Goal: Information Seeking & Learning: Compare options

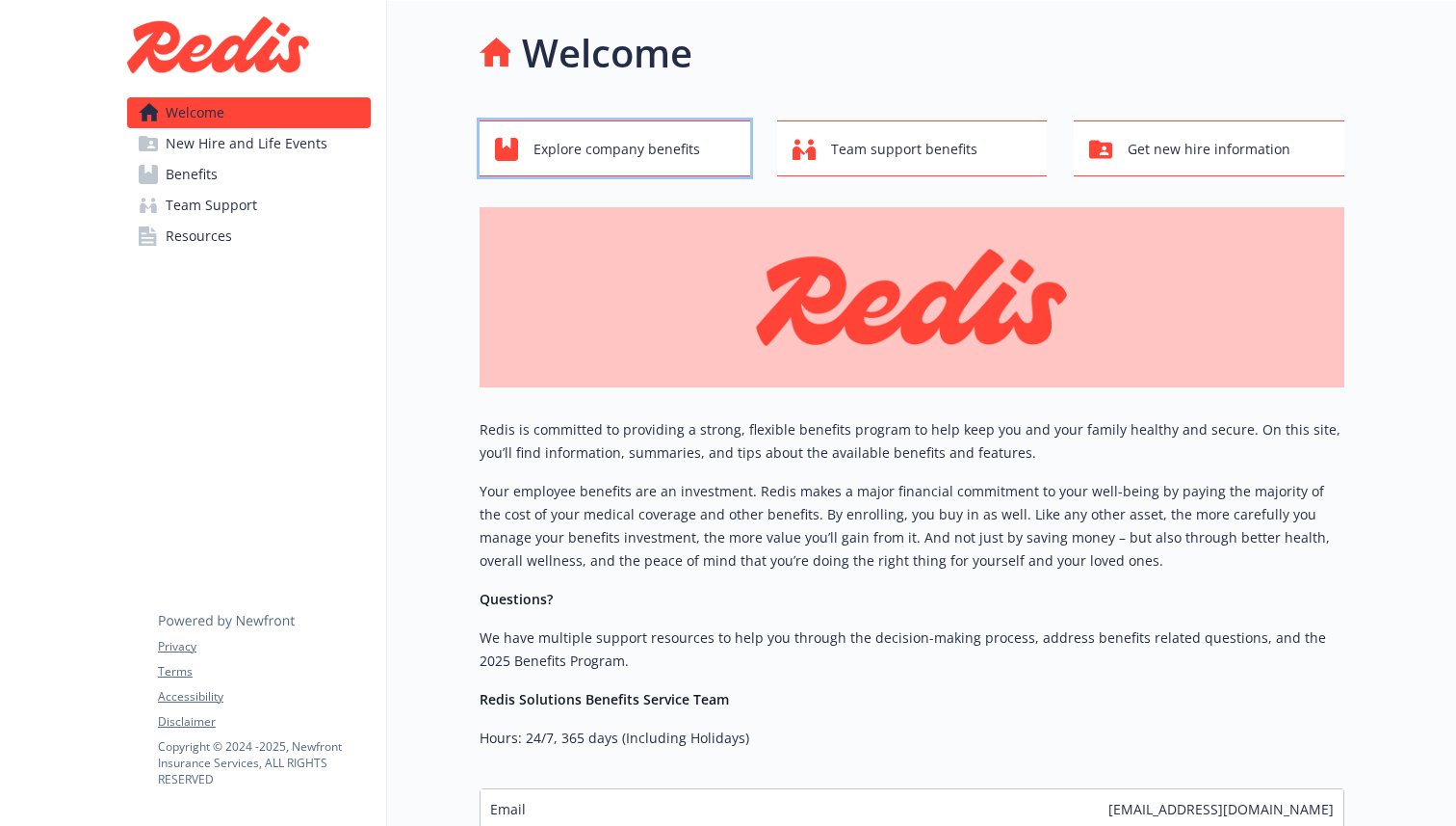
click at [664, 158] on span "Explore company benefits" at bounding box center [616, 148] width 166 height 37
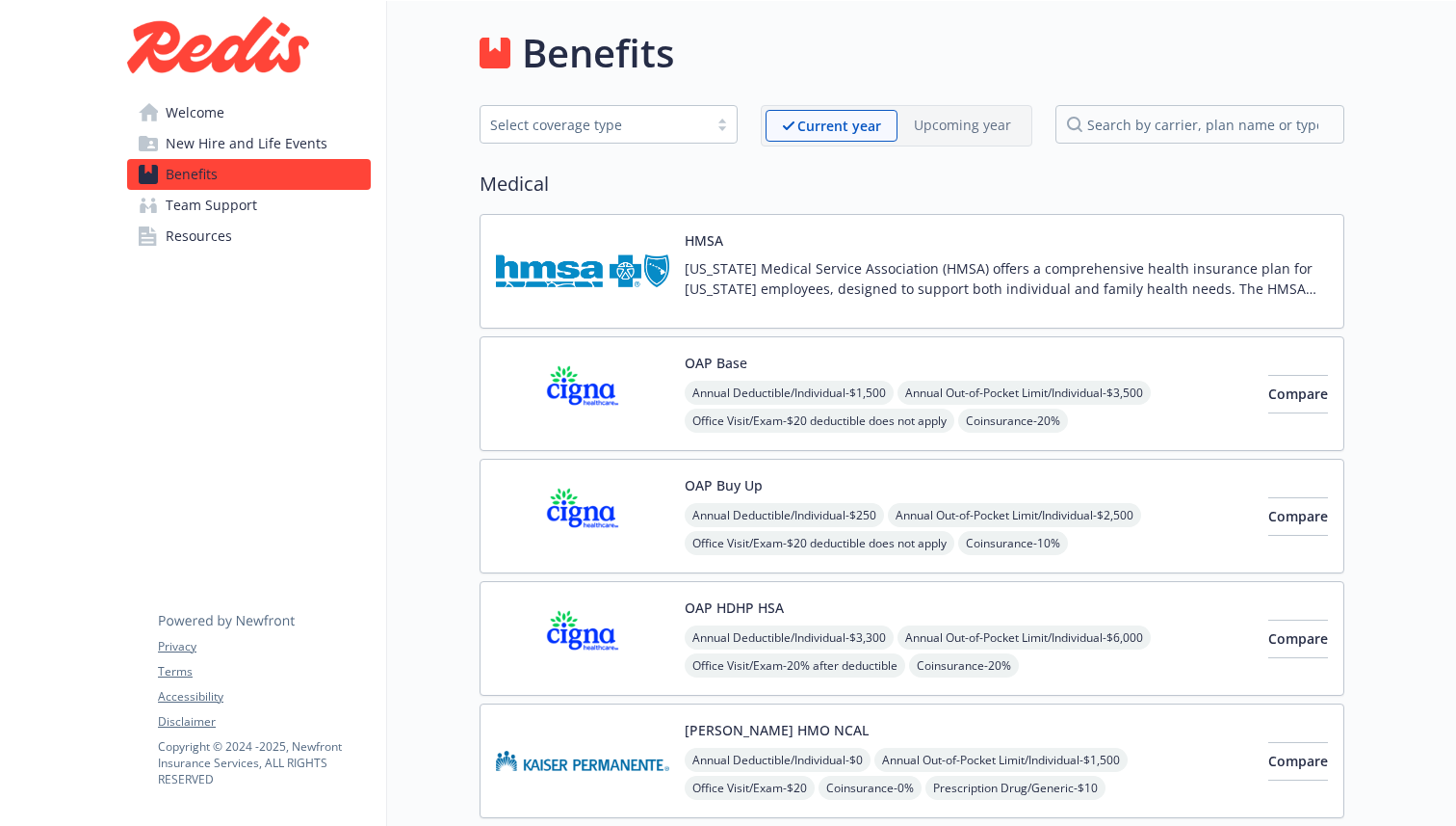
scroll to position [17, 0]
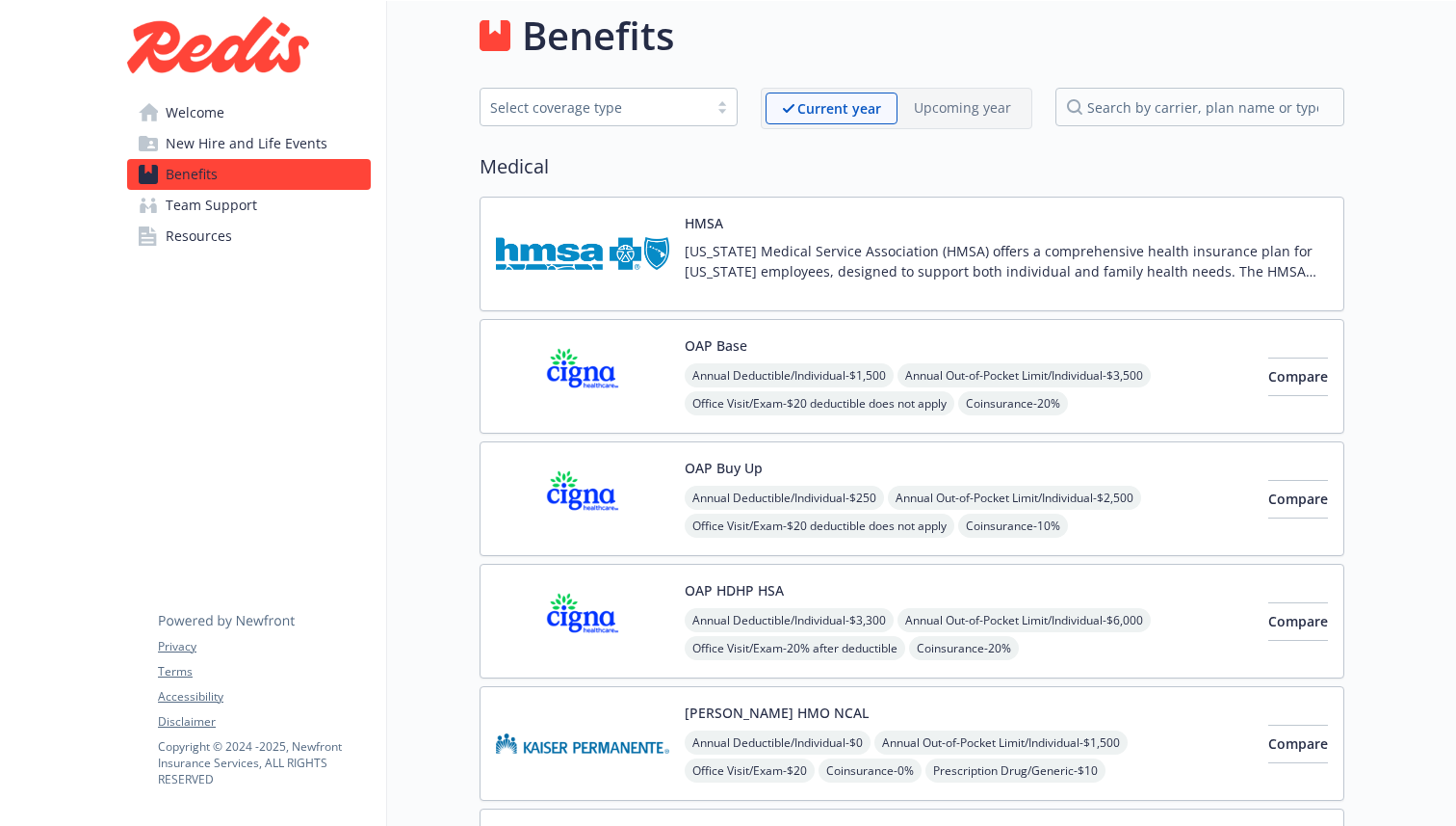
click at [673, 109] on div "Select coverage type" at bounding box center [594, 108] width 208 height 20
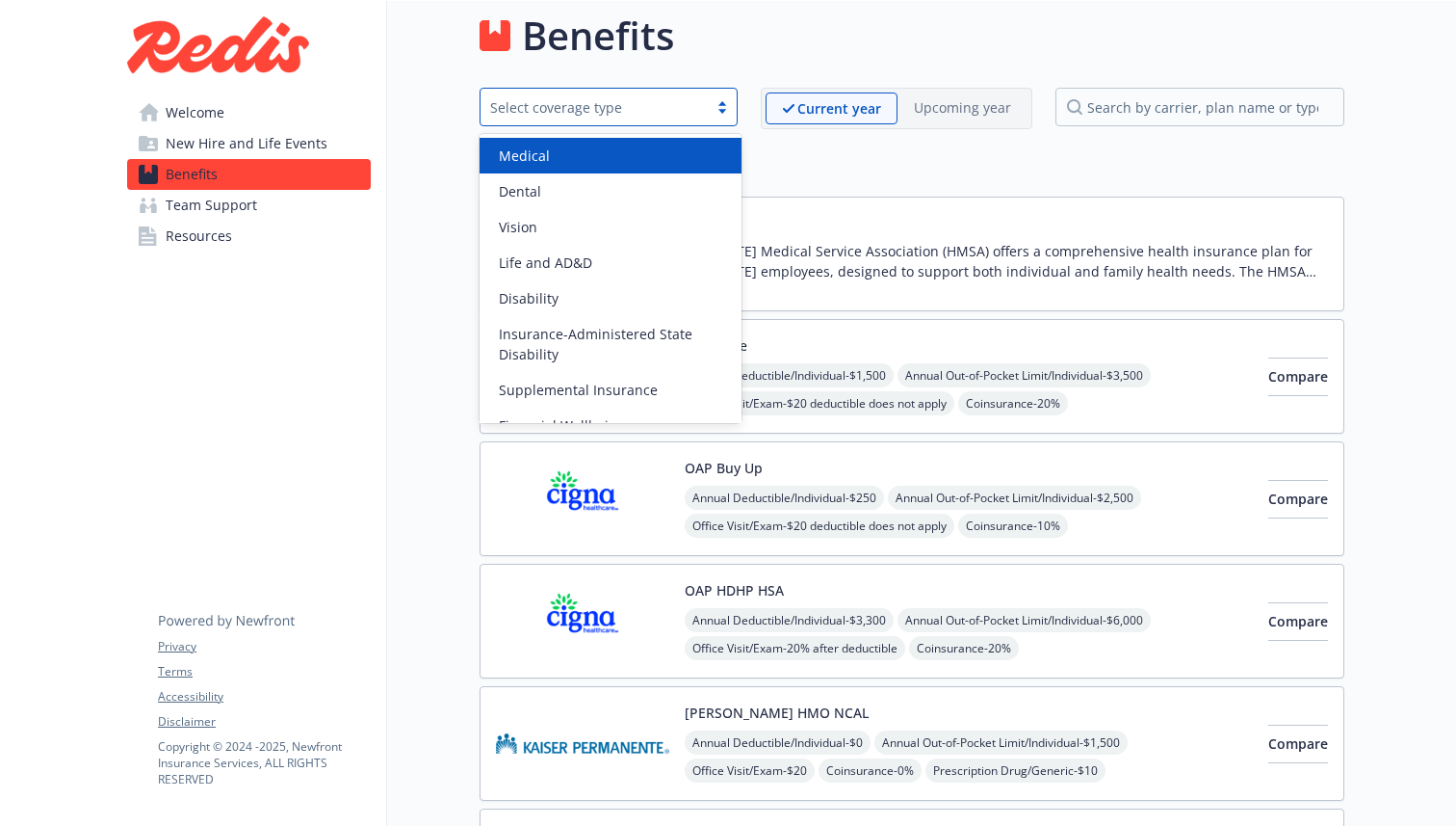
click at [652, 154] on div "Medical" at bounding box center [610, 155] width 239 height 20
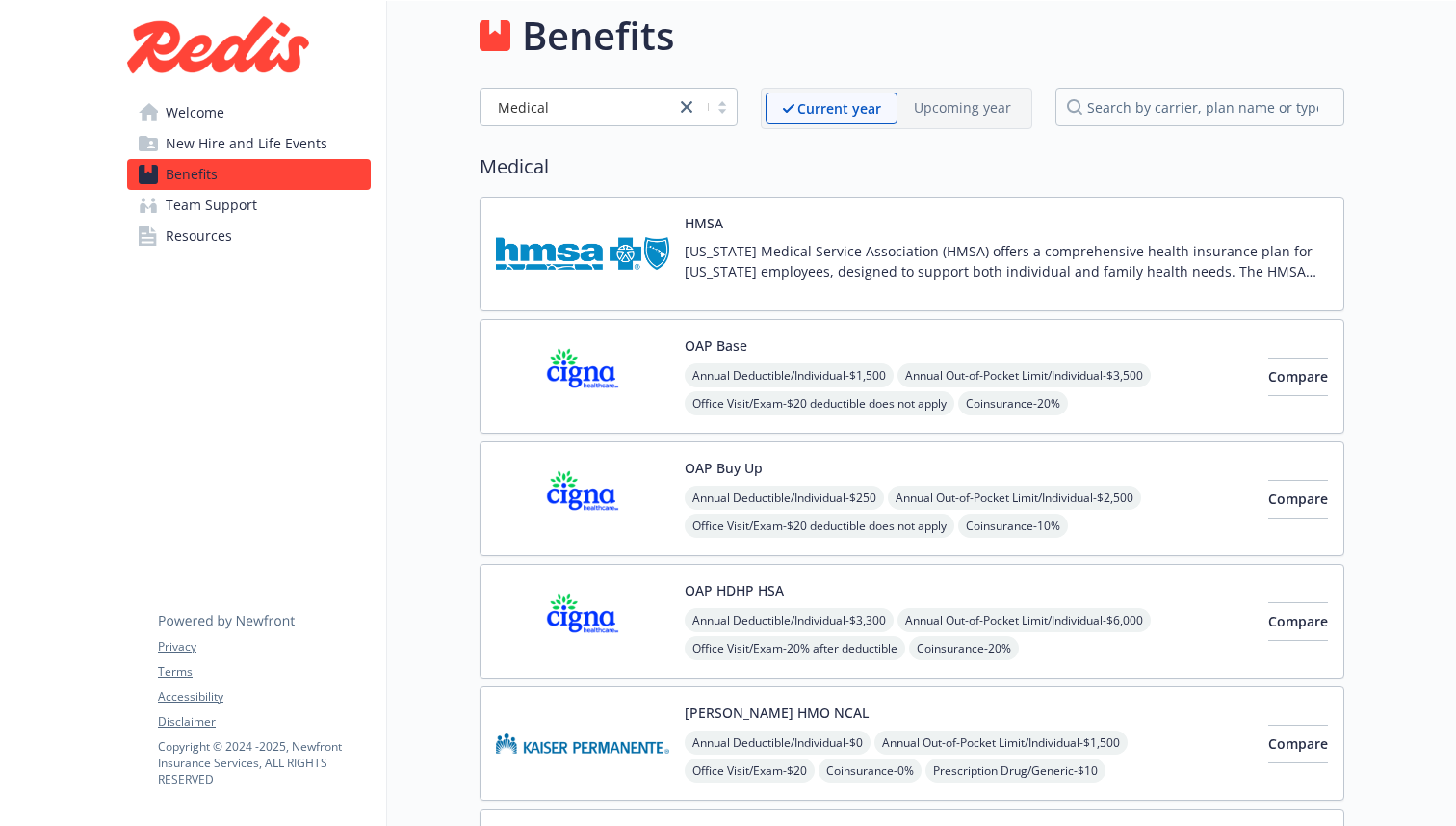
click at [454, 266] on div "Benefits Medical Current year Upcoming year Medical HMSA [US_STATE] Medical Ser…" at bounding box center [865, 465] width 957 height 963
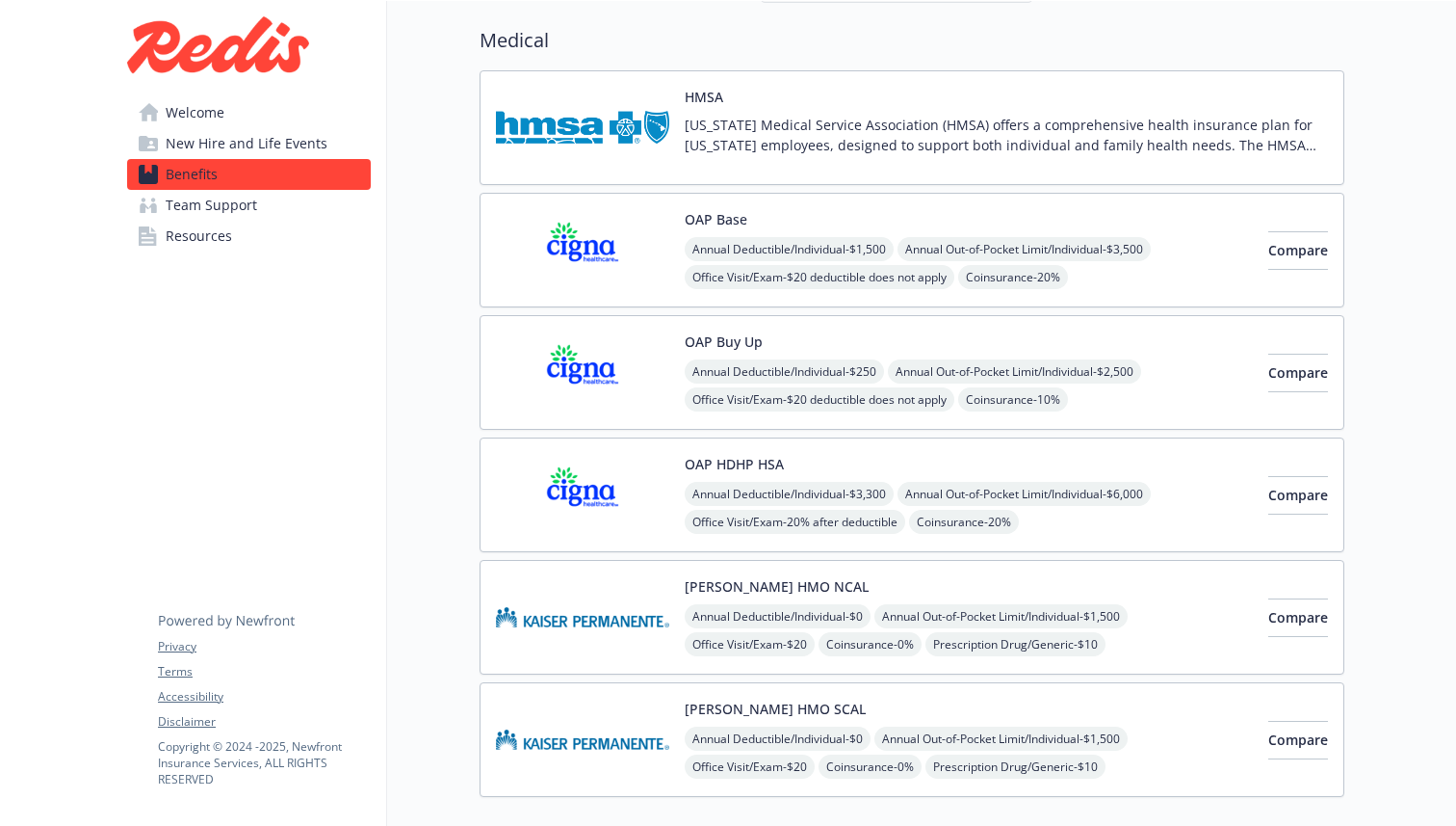
scroll to position [155, 0]
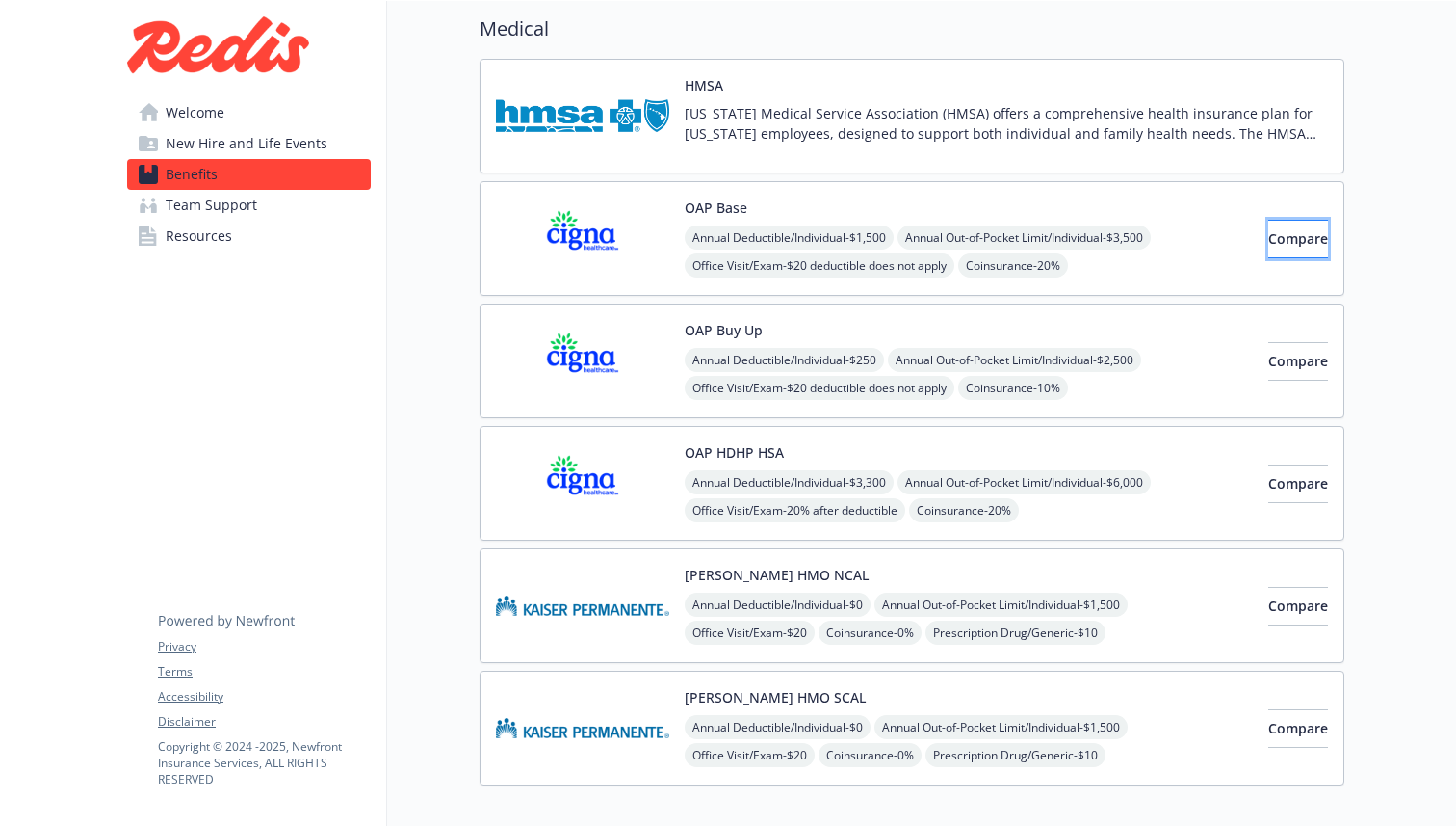
click at [1268, 238] on span "Compare" at bounding box center [1298, 238] width 60 height 18
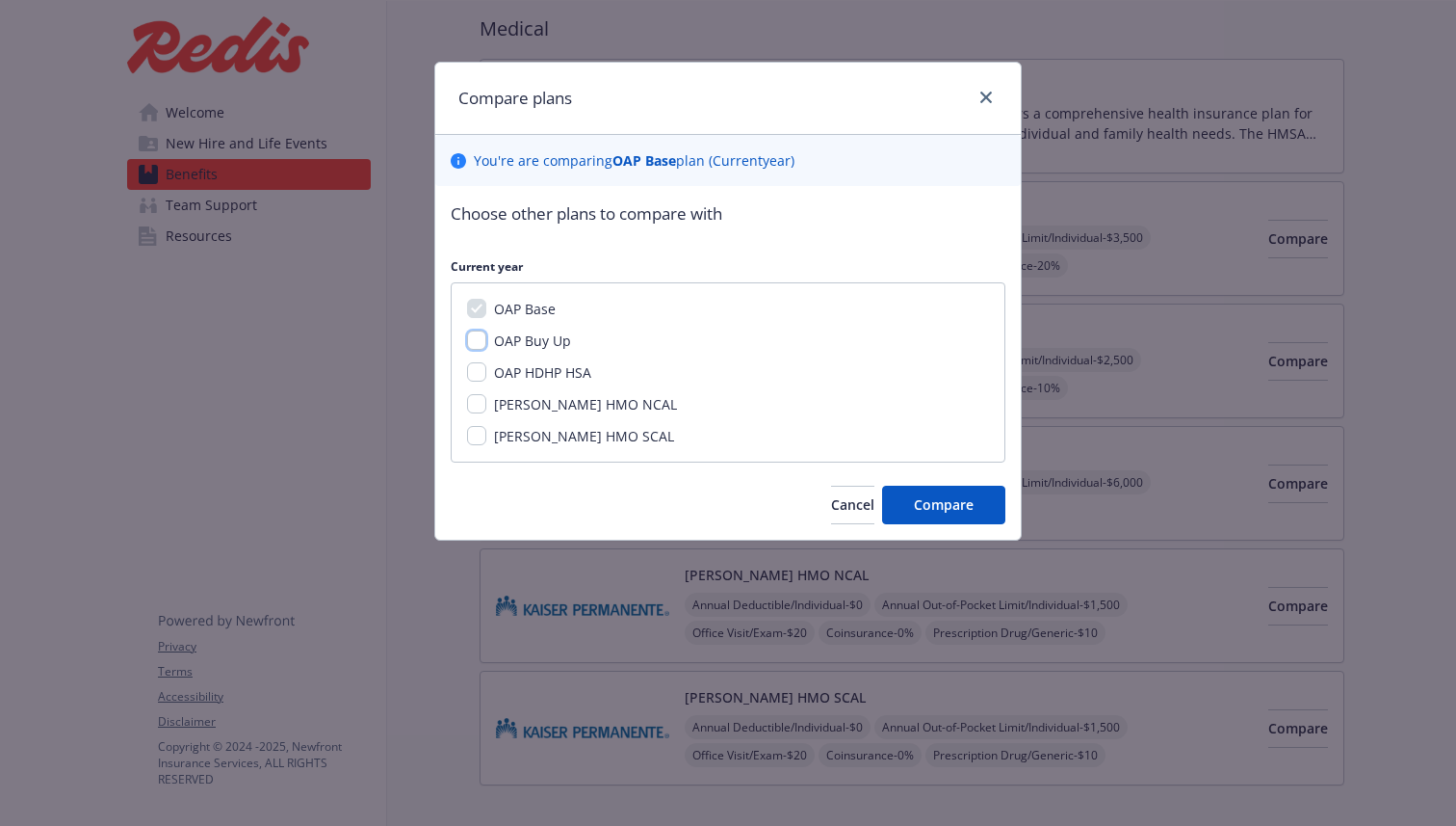
click at [472, 339] on input "OAP Buy Up" at bounding box center [476, 340] width 19 height 19
checkbox input "true"
click at [478, 372] on input "OAP HDHP HSA" at bounding box center [476, 372] width 19 height 19
checkbox input "true"
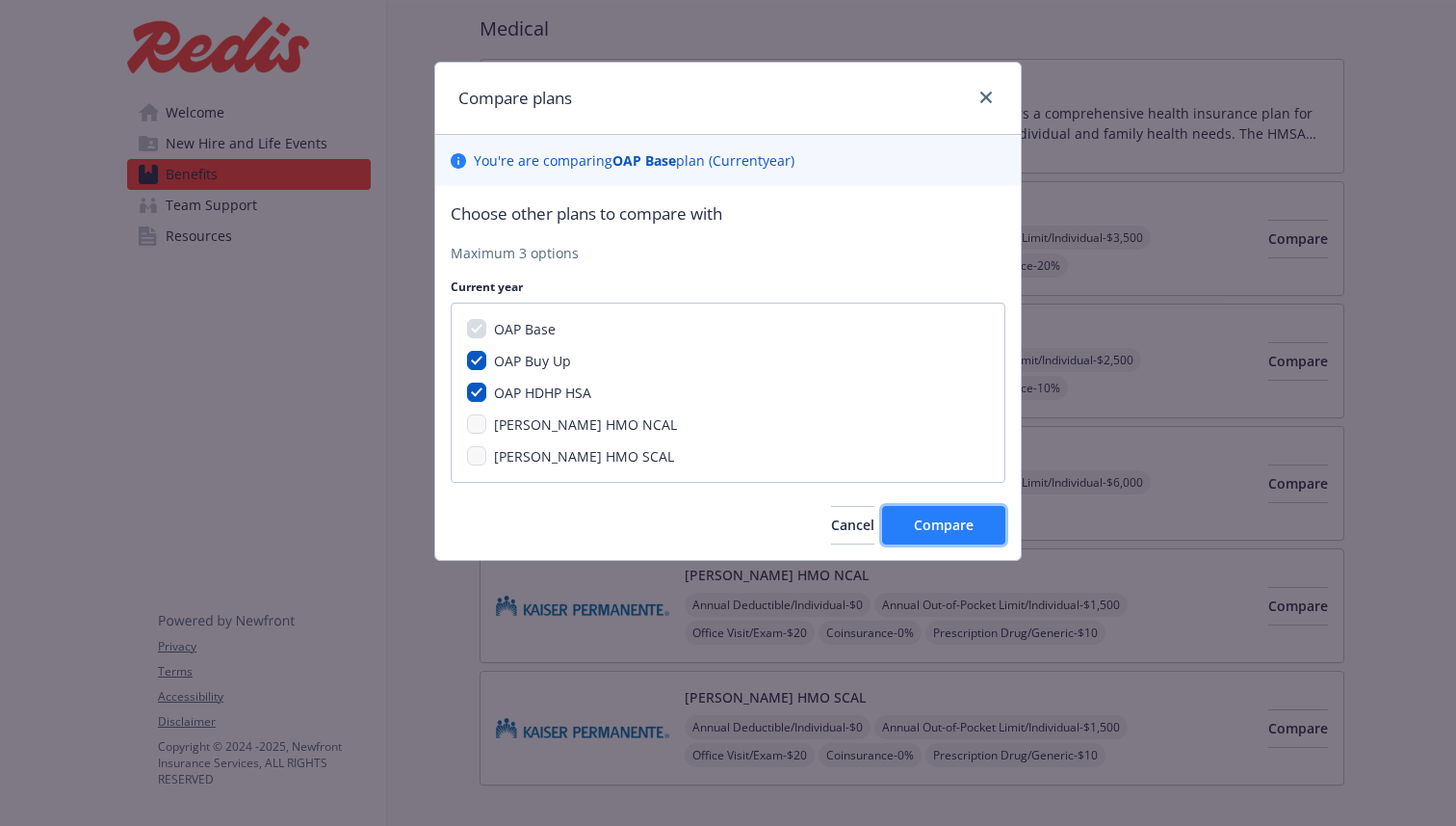
click at [961, 526] on span "Compare" at bounding box center [944, 524] width 60 height 18
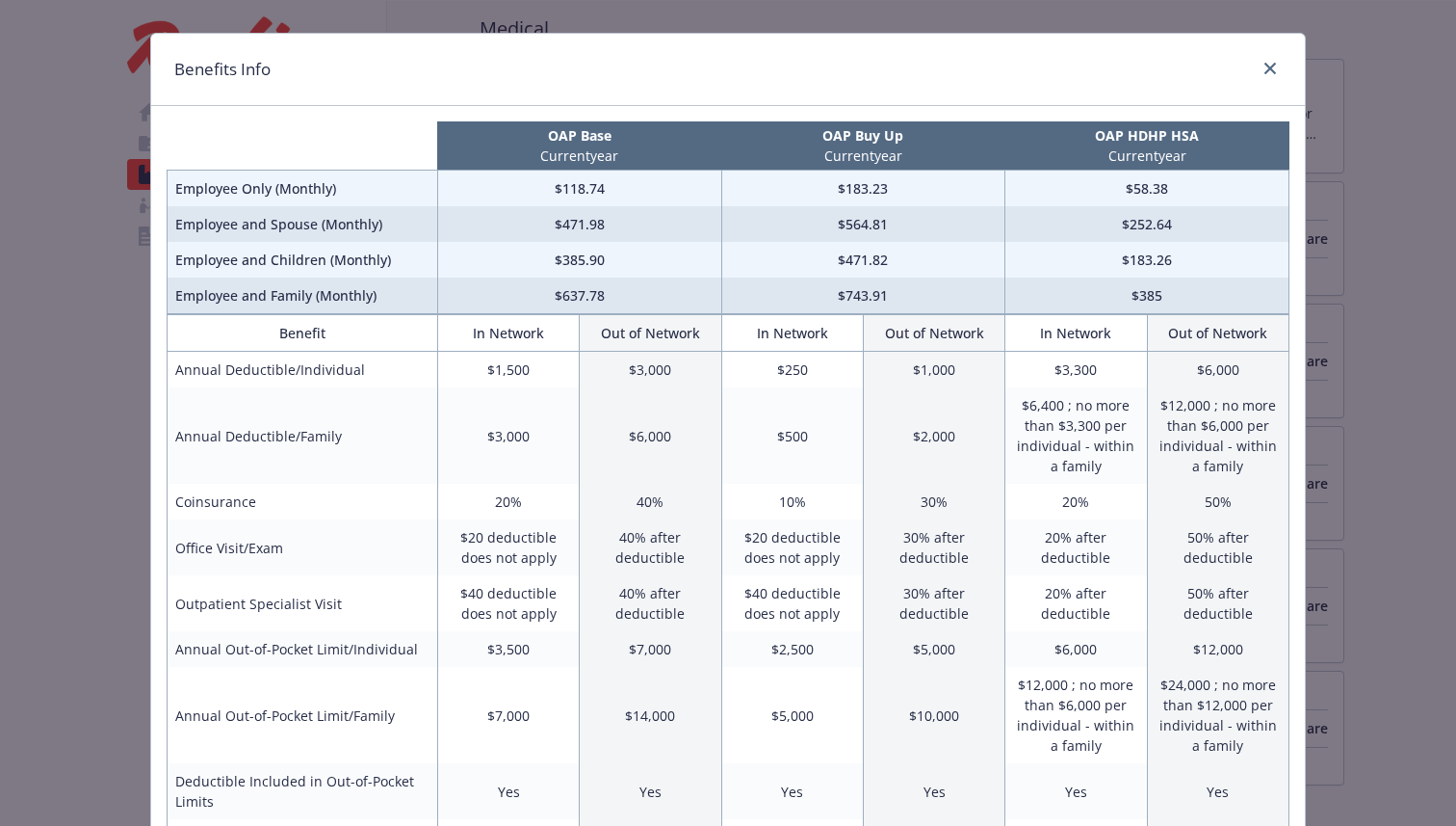
scroll to position [0, 0]
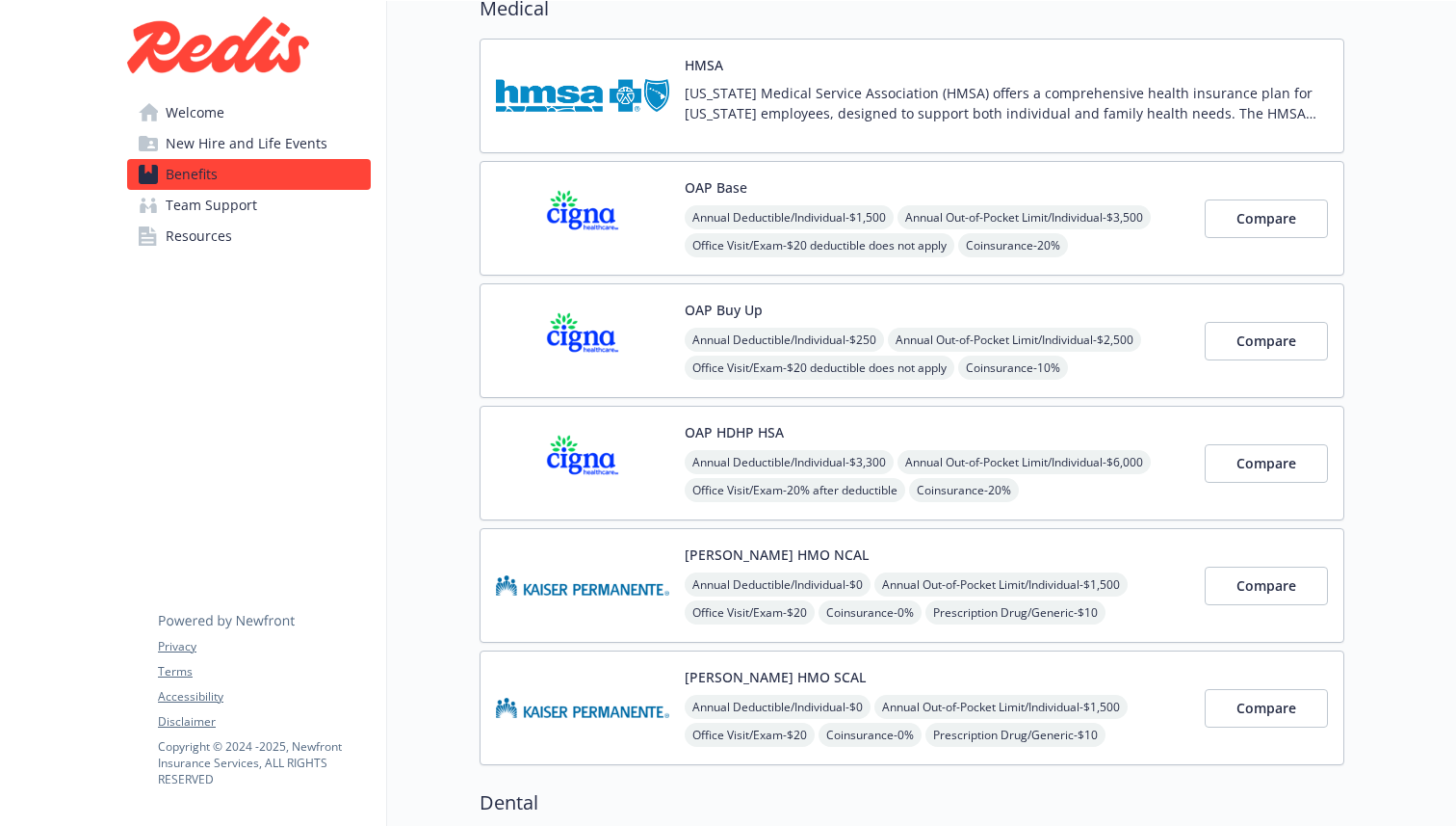
scroll to position [178, 0]
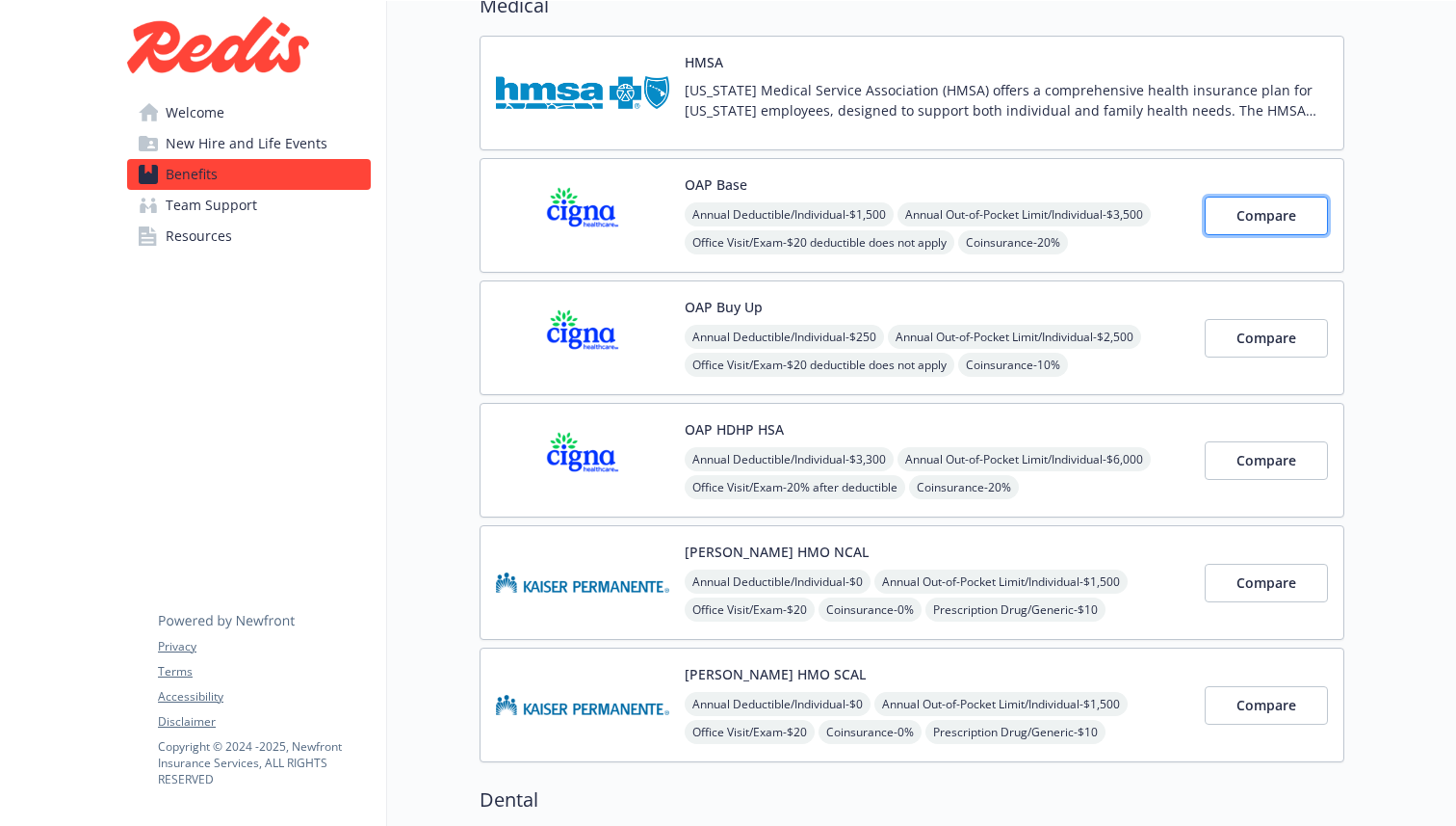
click at [1253, 214] on span "Compare" at bounding box center [1266, 215] width 60 height 18
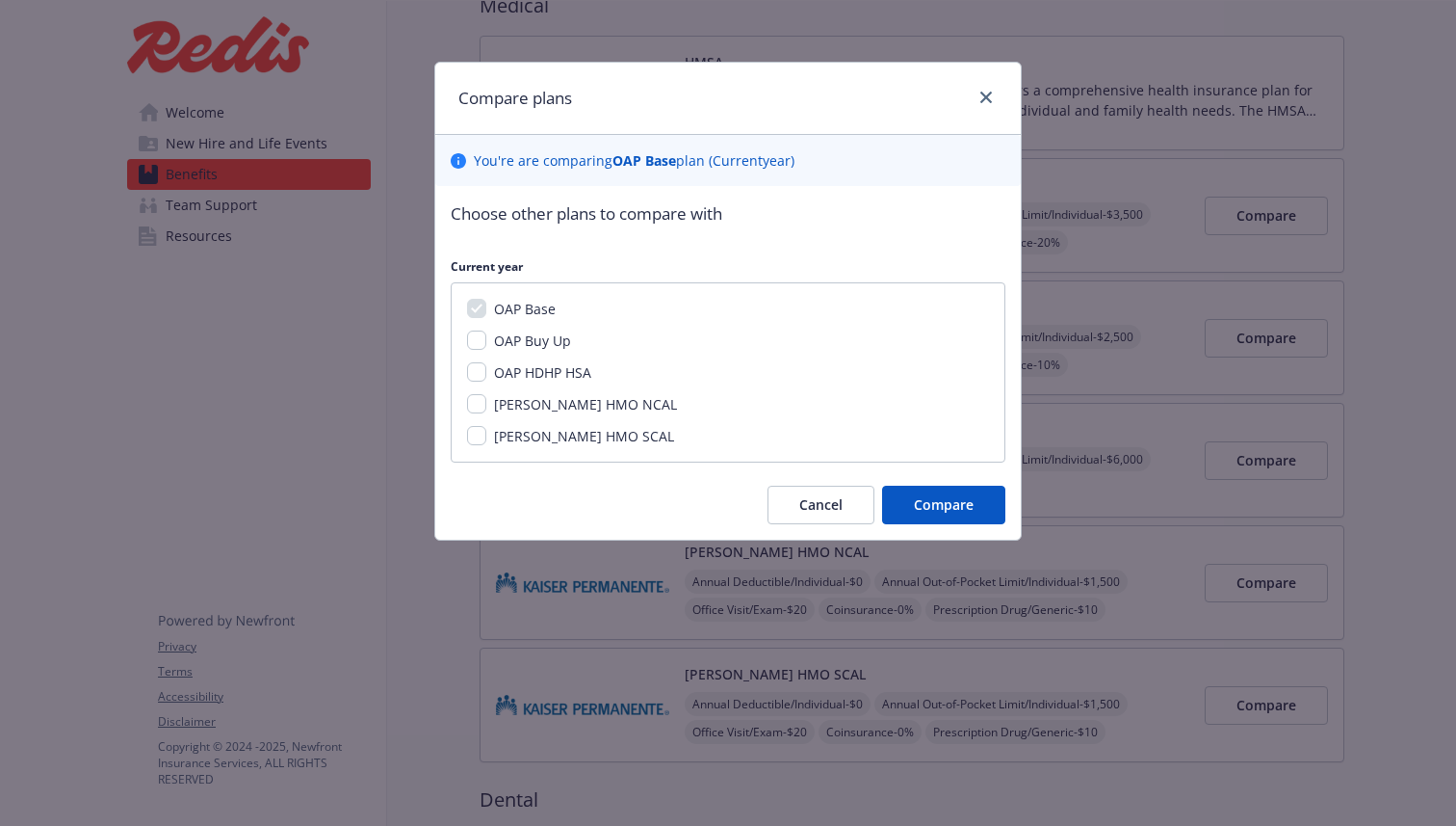
click at [533, 339] on span "OAP Buy Up" at bounding box center [532, 341] width 77 height 18
click at [486, 339] on input "OAP Buy Up" at bounding box center [476, 340] width 19 height 19
checkbox input "true"
click at [533, 368] on span "OAP HDHP HSA" at bounding box center [543, 373] width 98 height 18
click at [486, 368] on input "OAP HDHP HSA" at bounding box center [476, 372] width 19 height 19
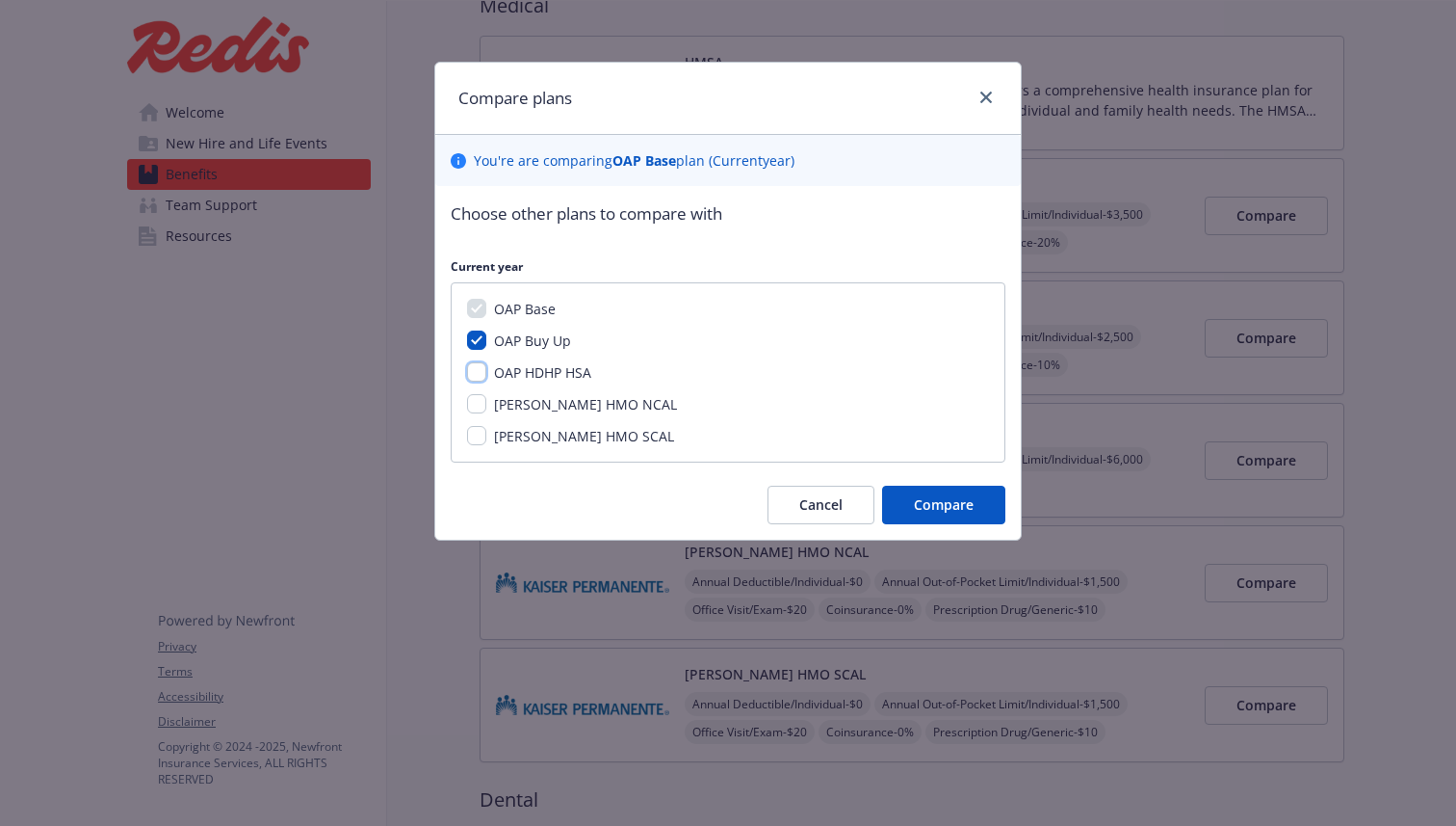
checkbox input "true"
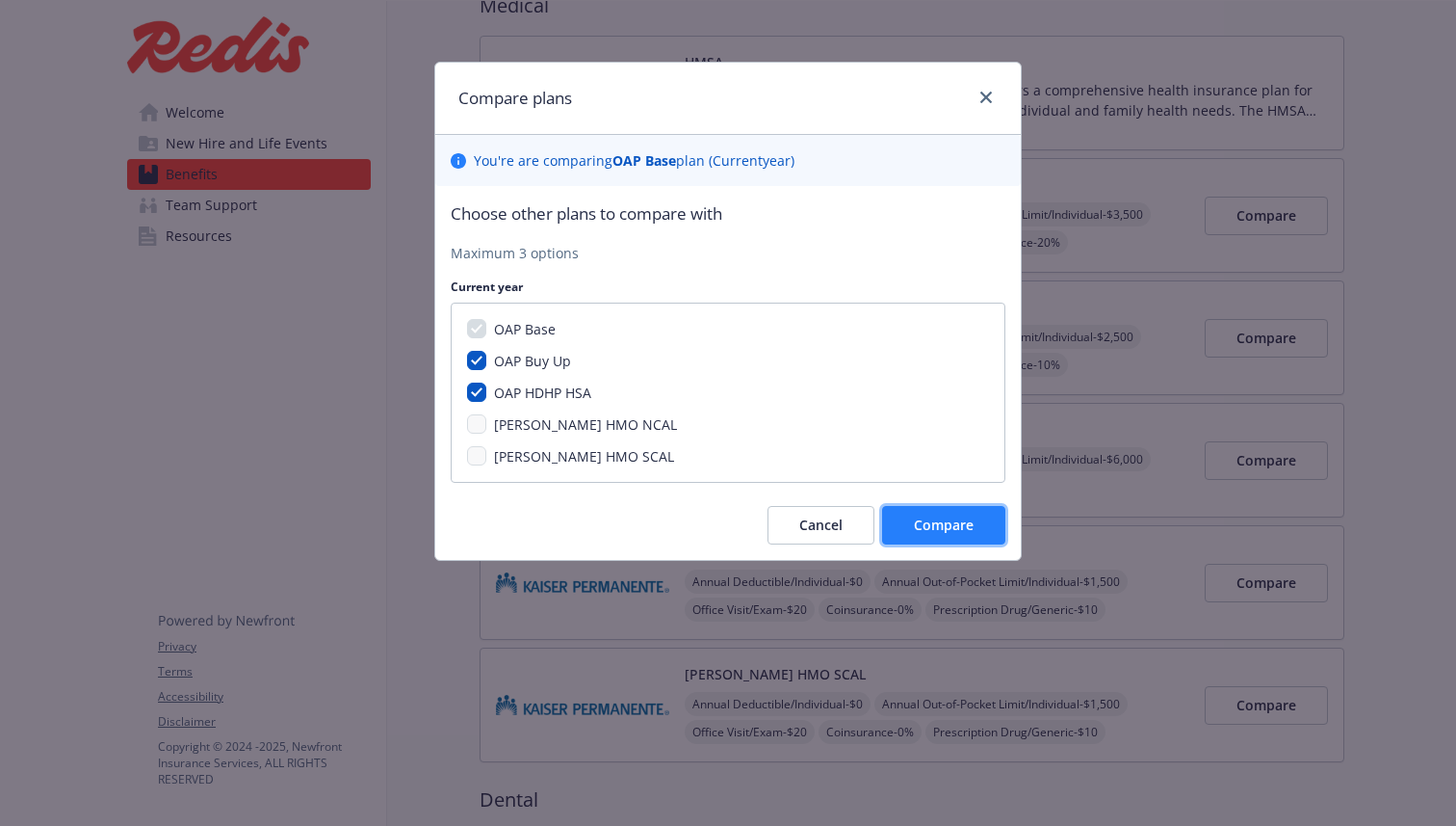
click at [927, 530] on span "Compare" at bounding box center [944, 524] width 60 height 18
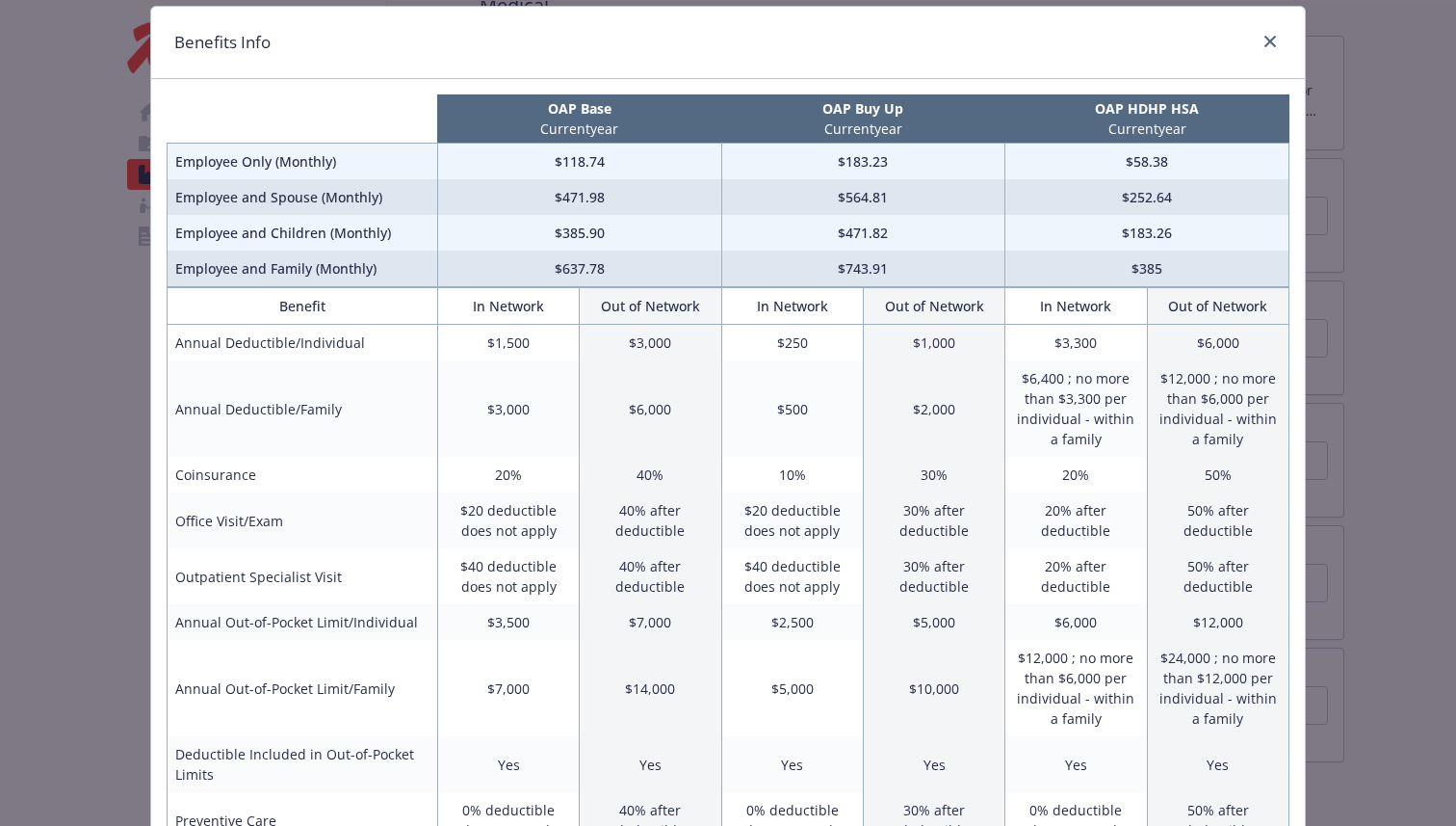
scroll to position [73, 0]
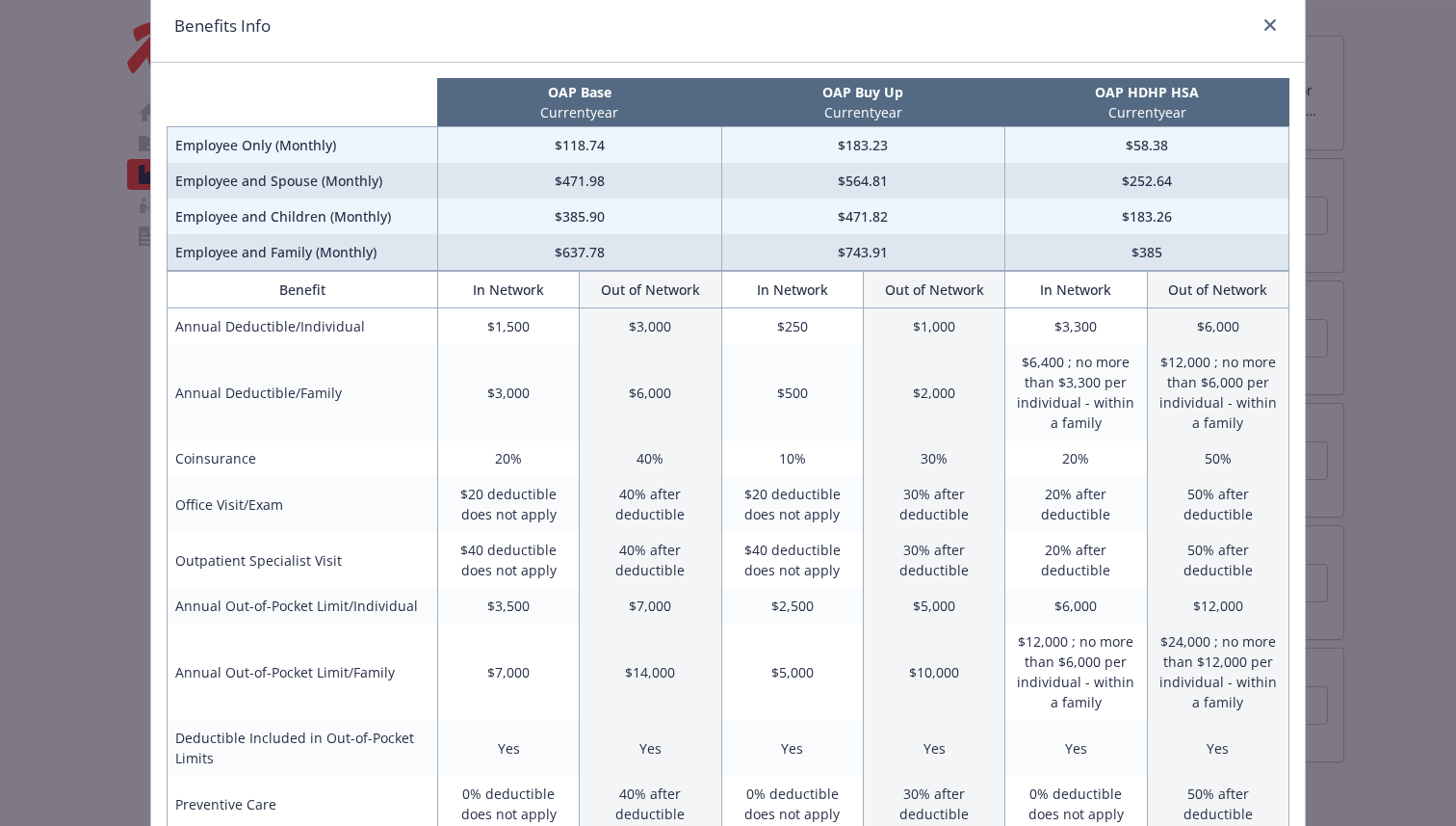
click at [1403, 310] on div "Benefits Info OAP Base Current year OAP Buy Up Current year OAP HDHP HSA Curren…" at bounding box center [728, 413] width 1456 height 826
click at [1383, 271] on div "Benefits Info OAP Base Current year OAP Buy Up Current year OAP HDHP HSA Curren…" at bounding box center [728, 413] width 1456 height 826
click at [1367, 170] on div "Benefits Info OAP Base Current year OAP Buy Up Current year OAP HDHP HSA Curren…" at bounding box center [728, 413] width 1456 height 826
click at [1271, 24] on icon "close" at bounding box center [1270, 25] width 12 height 12
